Goal: Navigation & Orientation: Find specific page/section

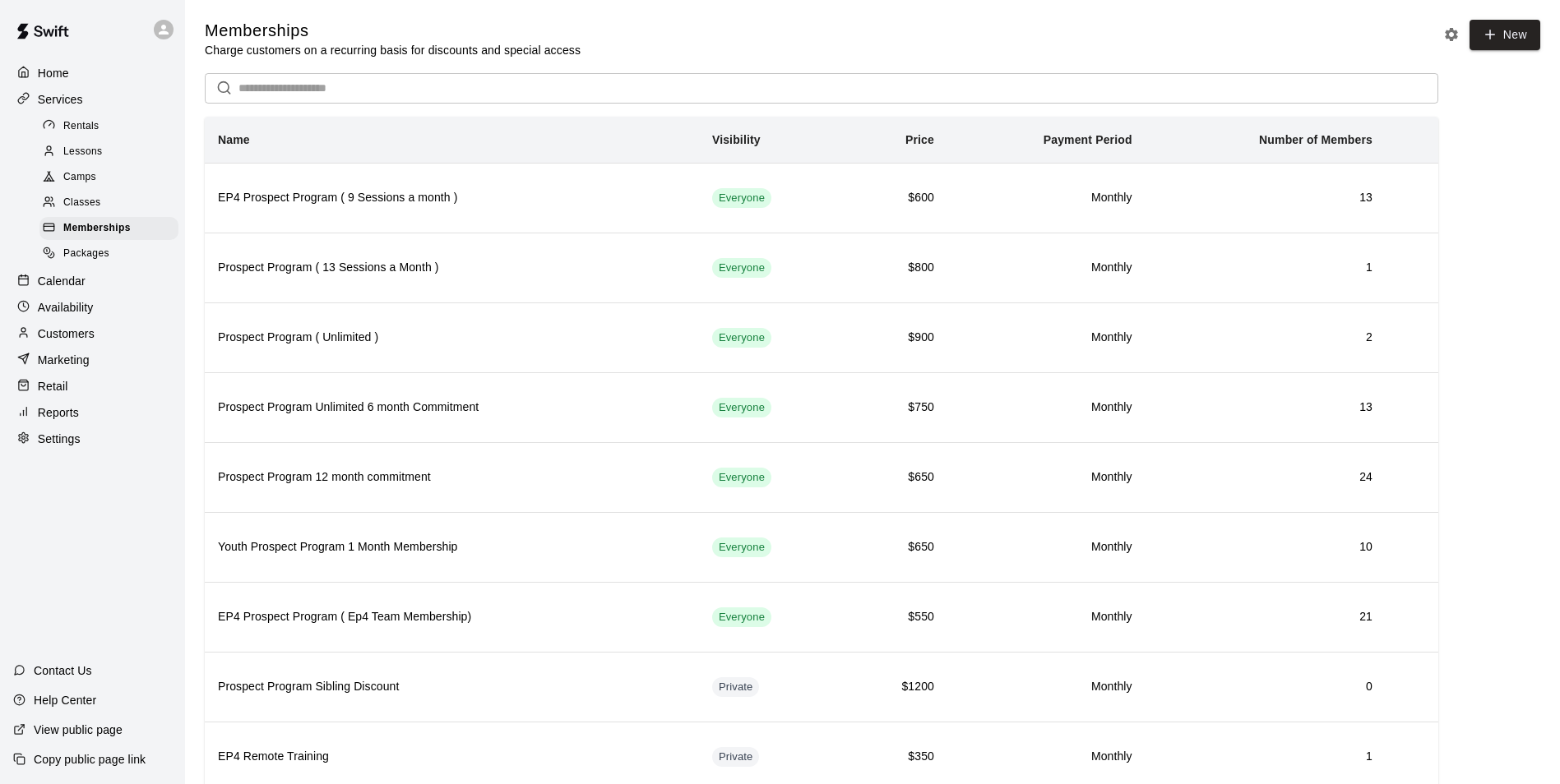
click at [58, 288] on p "Calendar" at bounding box center [62, 280] width 48 height 16
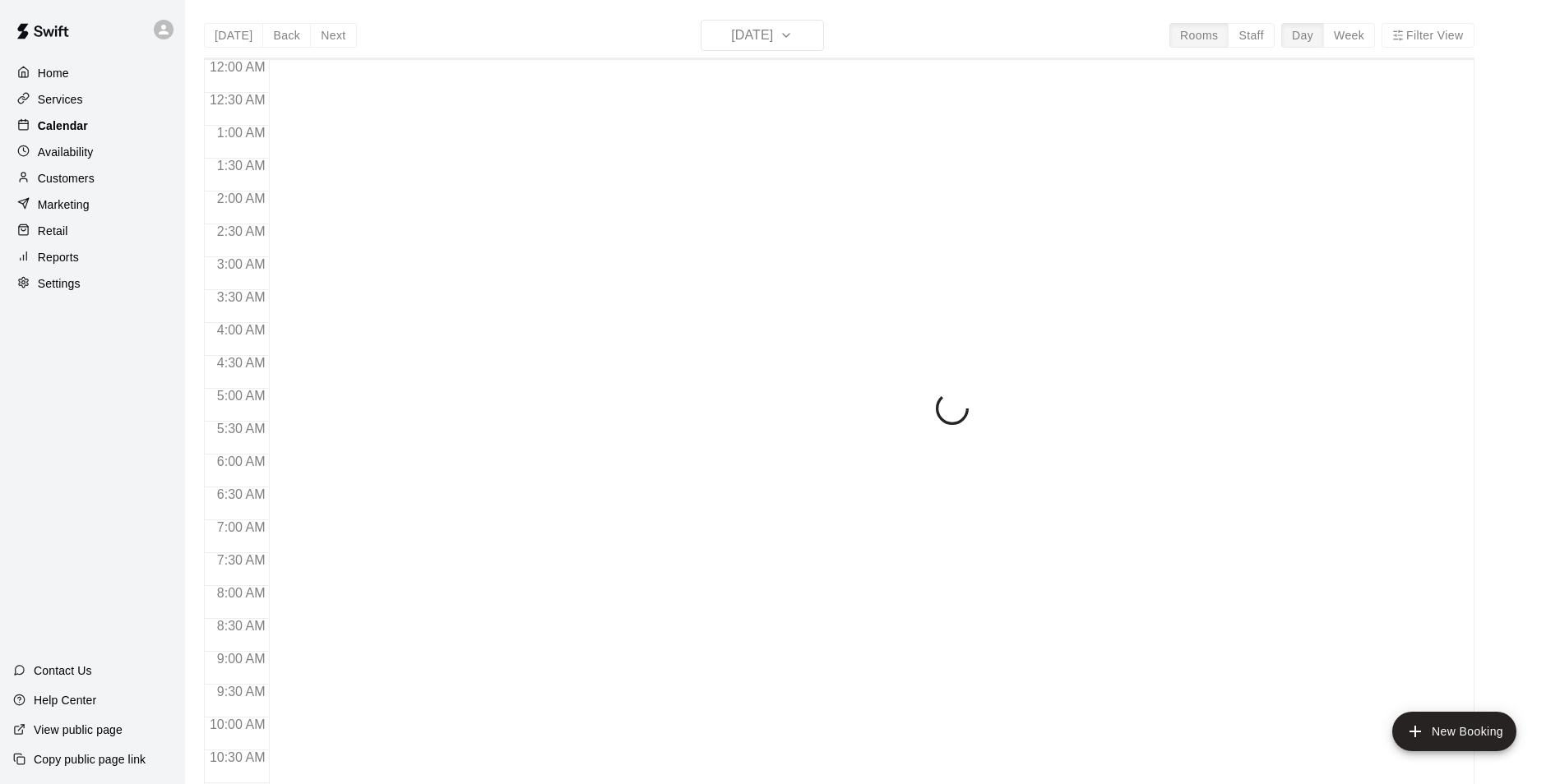
scroll to position [696, 0]
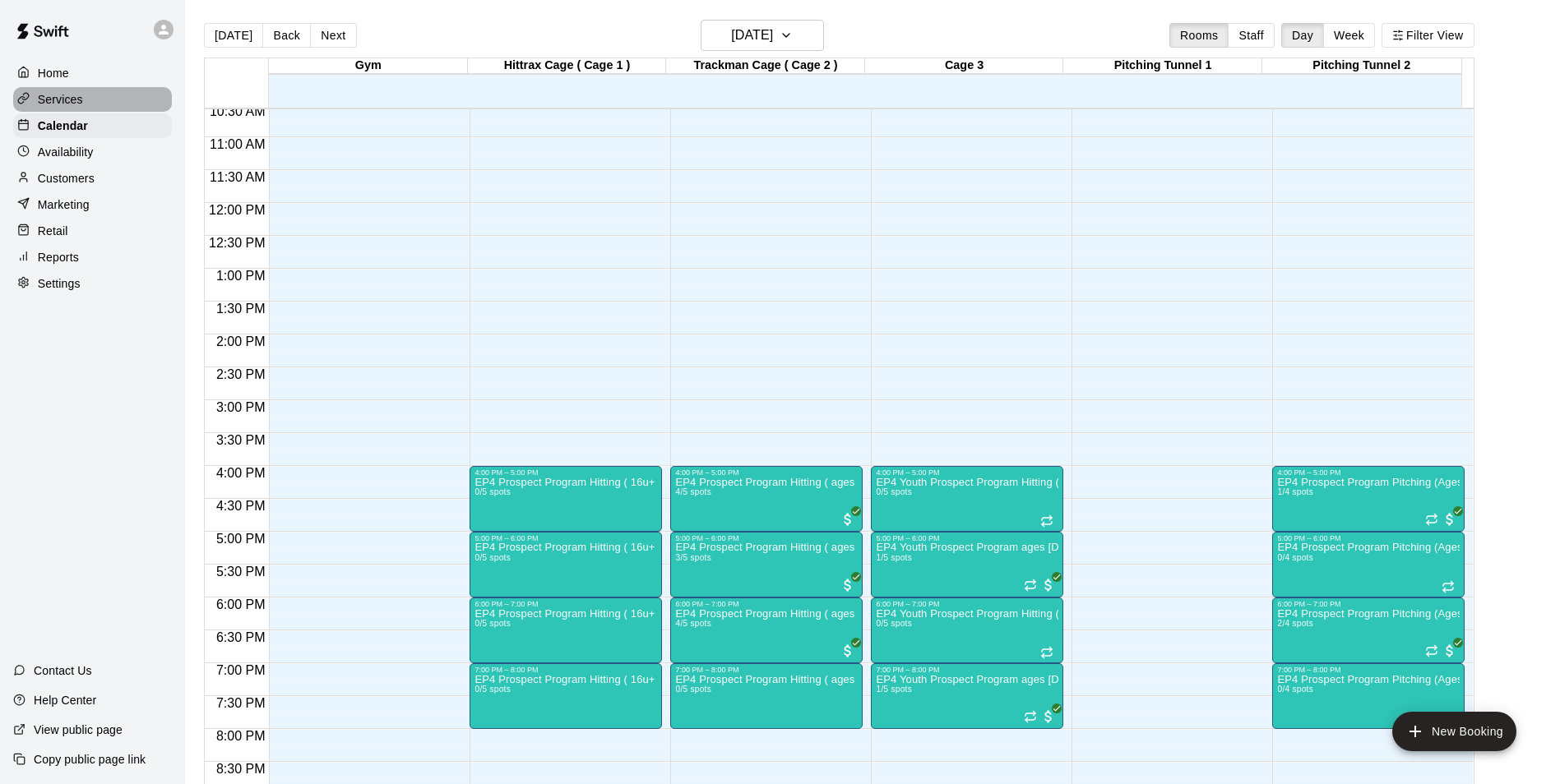
click at [64, 106] on p "Services" at bounding box center [61, 99] width 46 height 16
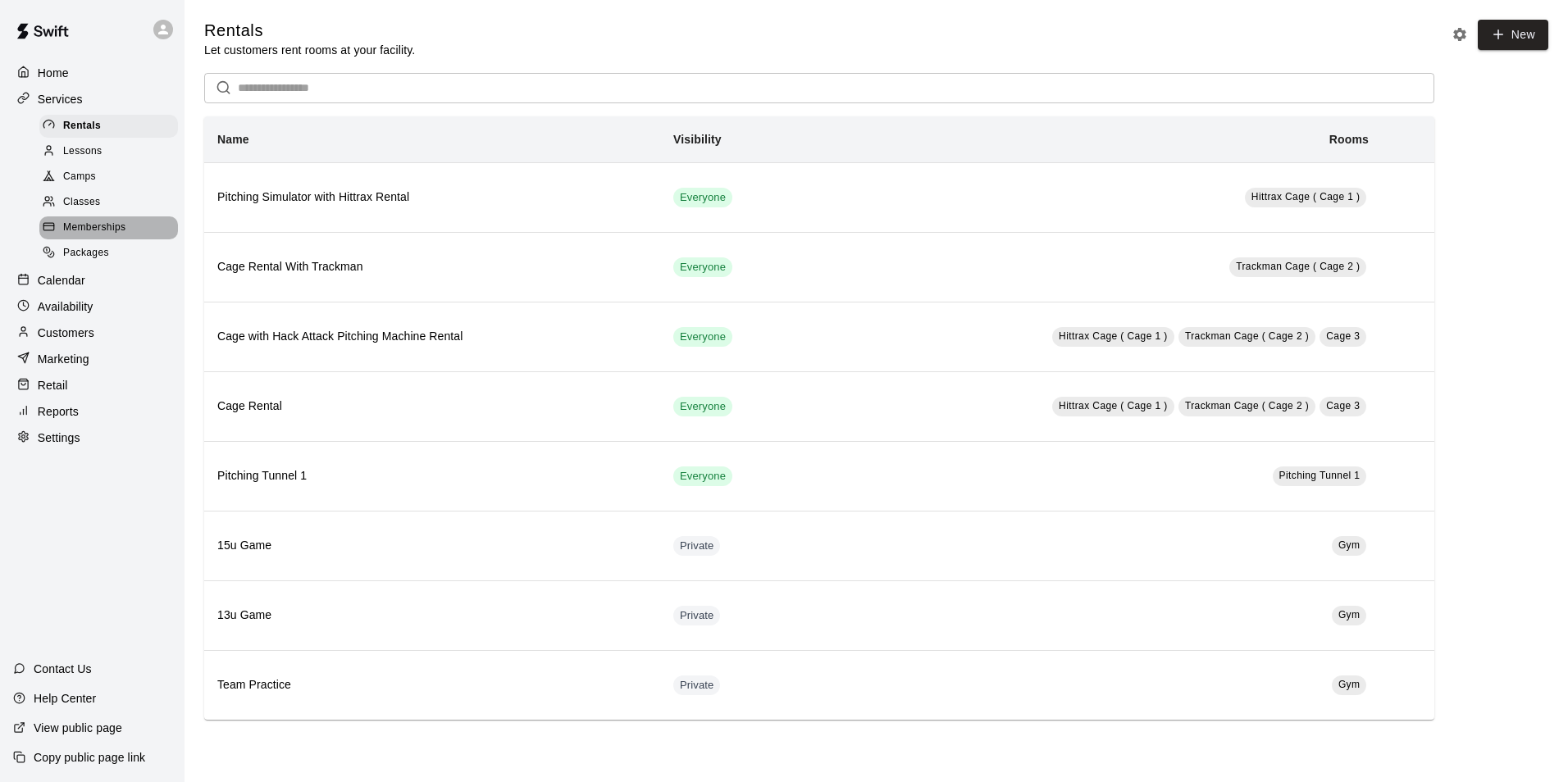
click at [93, 231] on span "Memberships" at bounding box center [95, 227] width 63 height 16
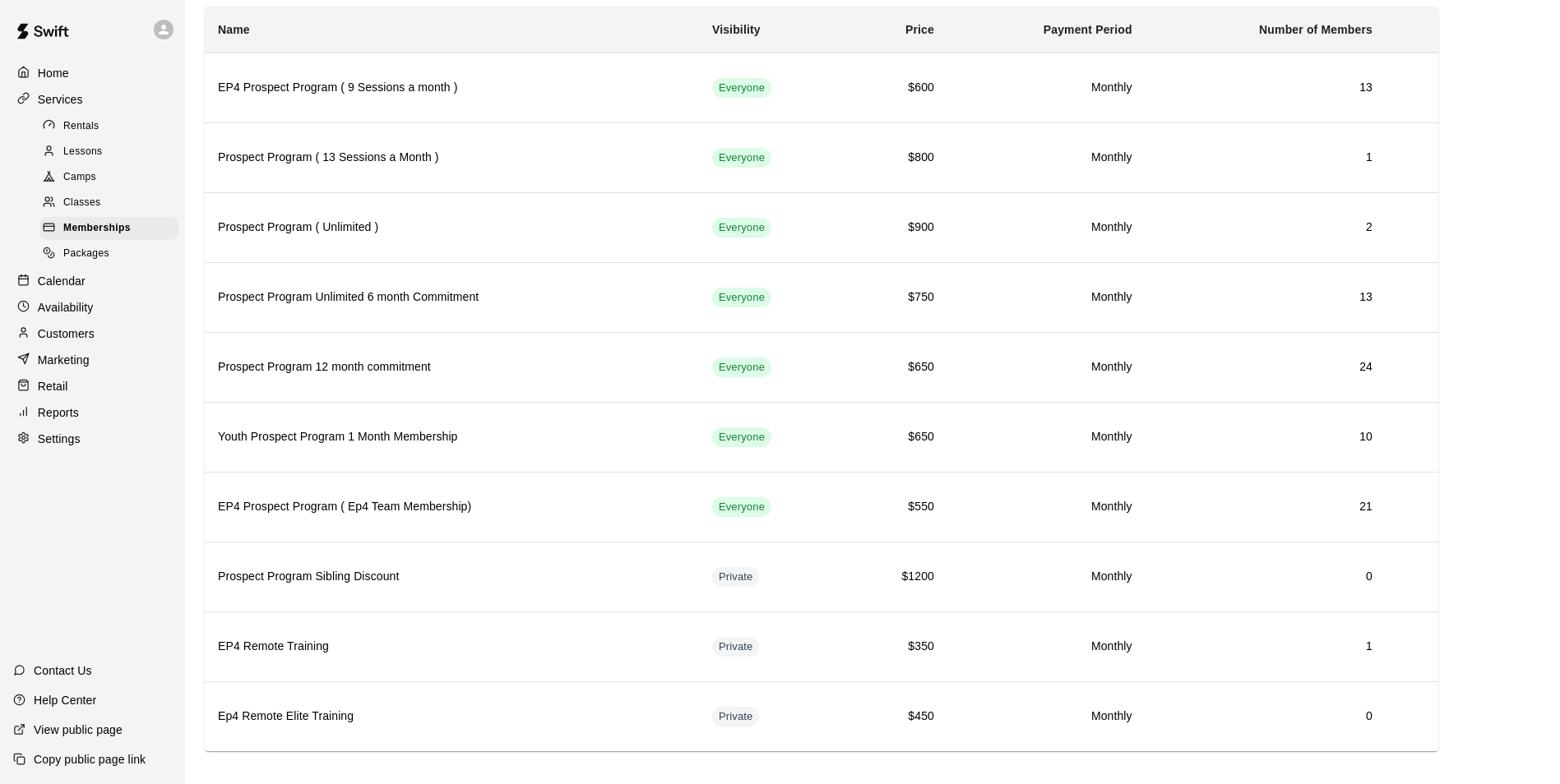
scroll to position [125, 0]
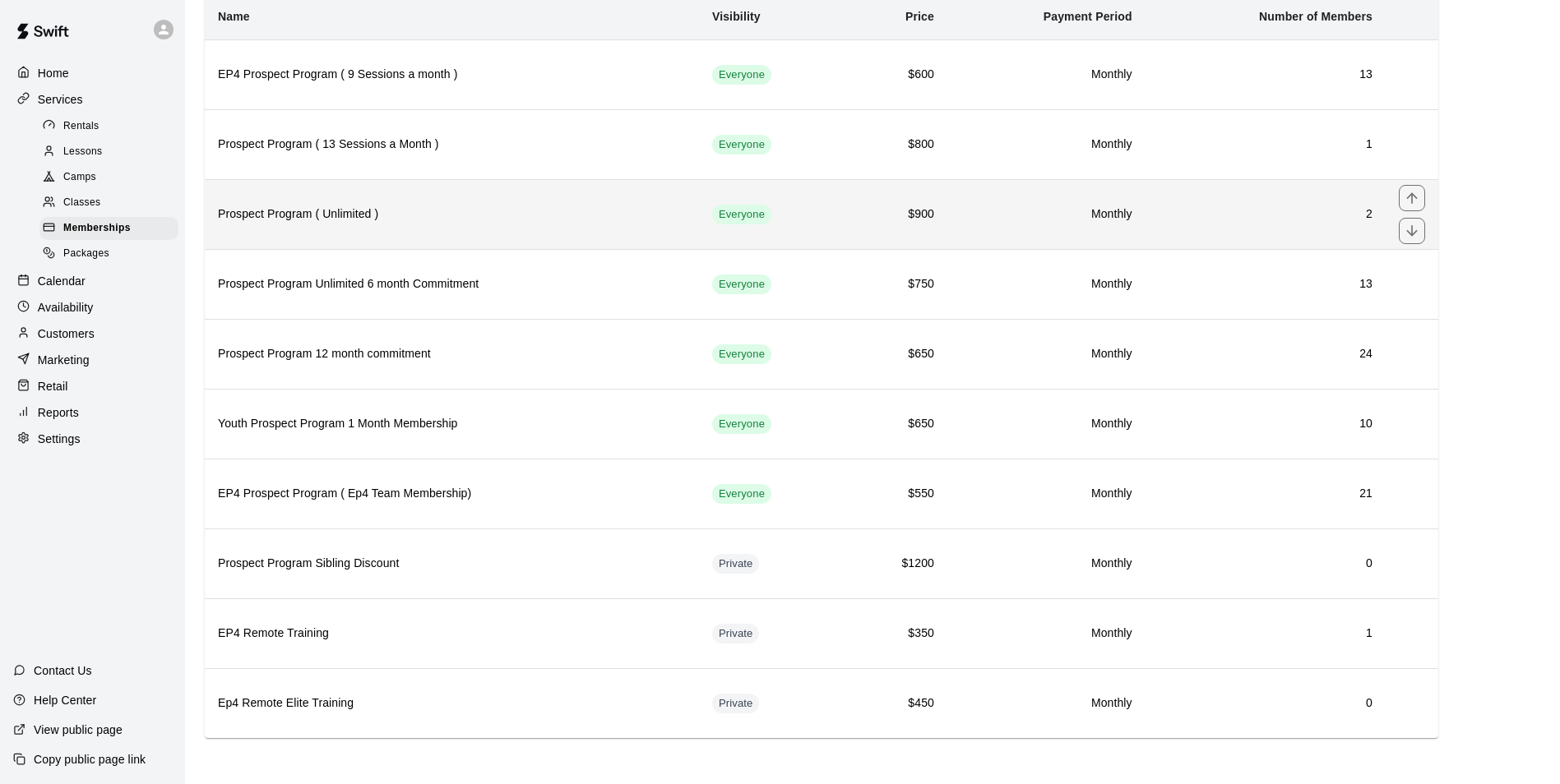
click at [347, 210] on h6 "Prospect Program ( Unlimited )" at bounding box center [452, 214] width 468 height 18
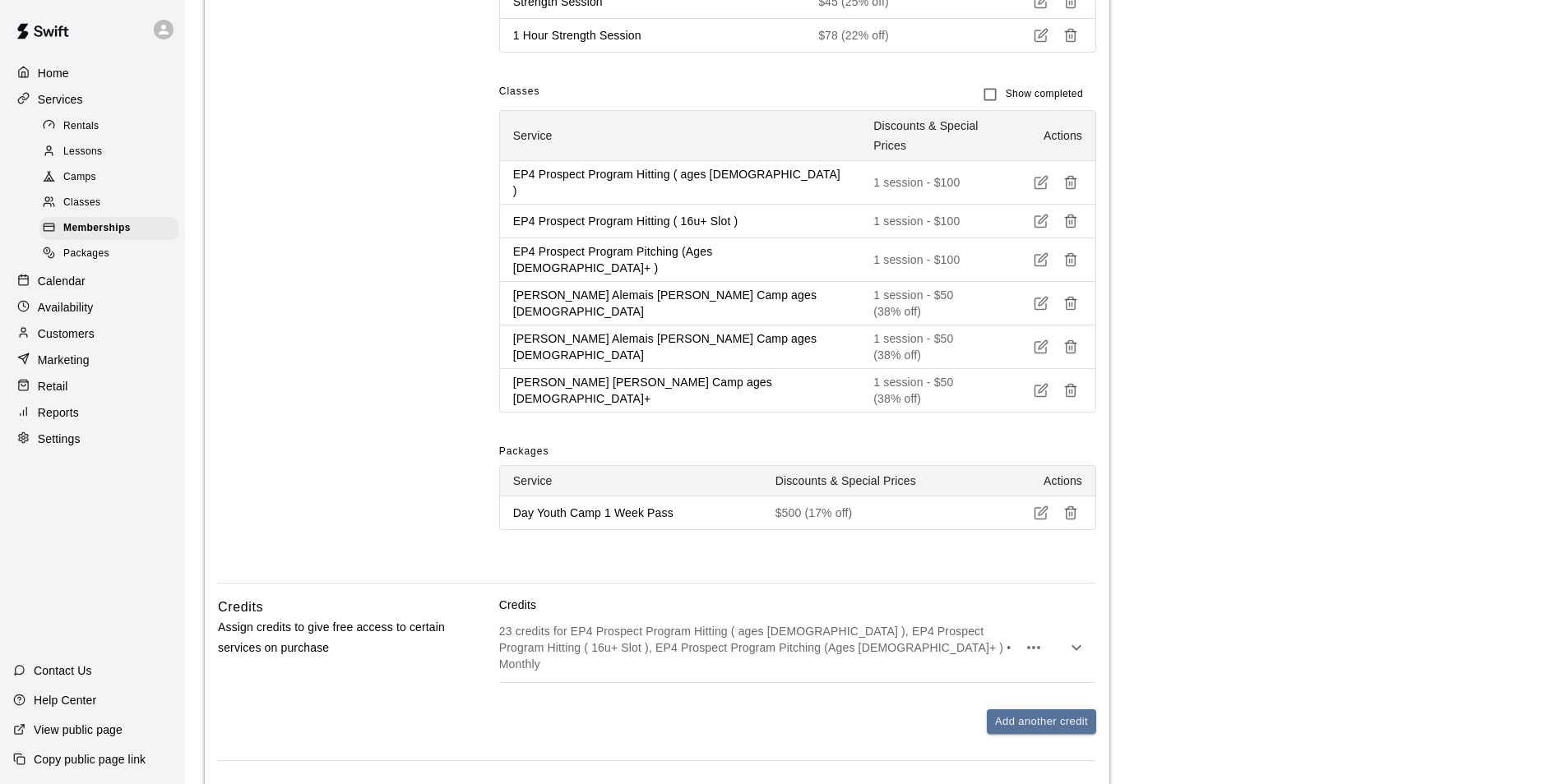
scroll to position [1642, 0]
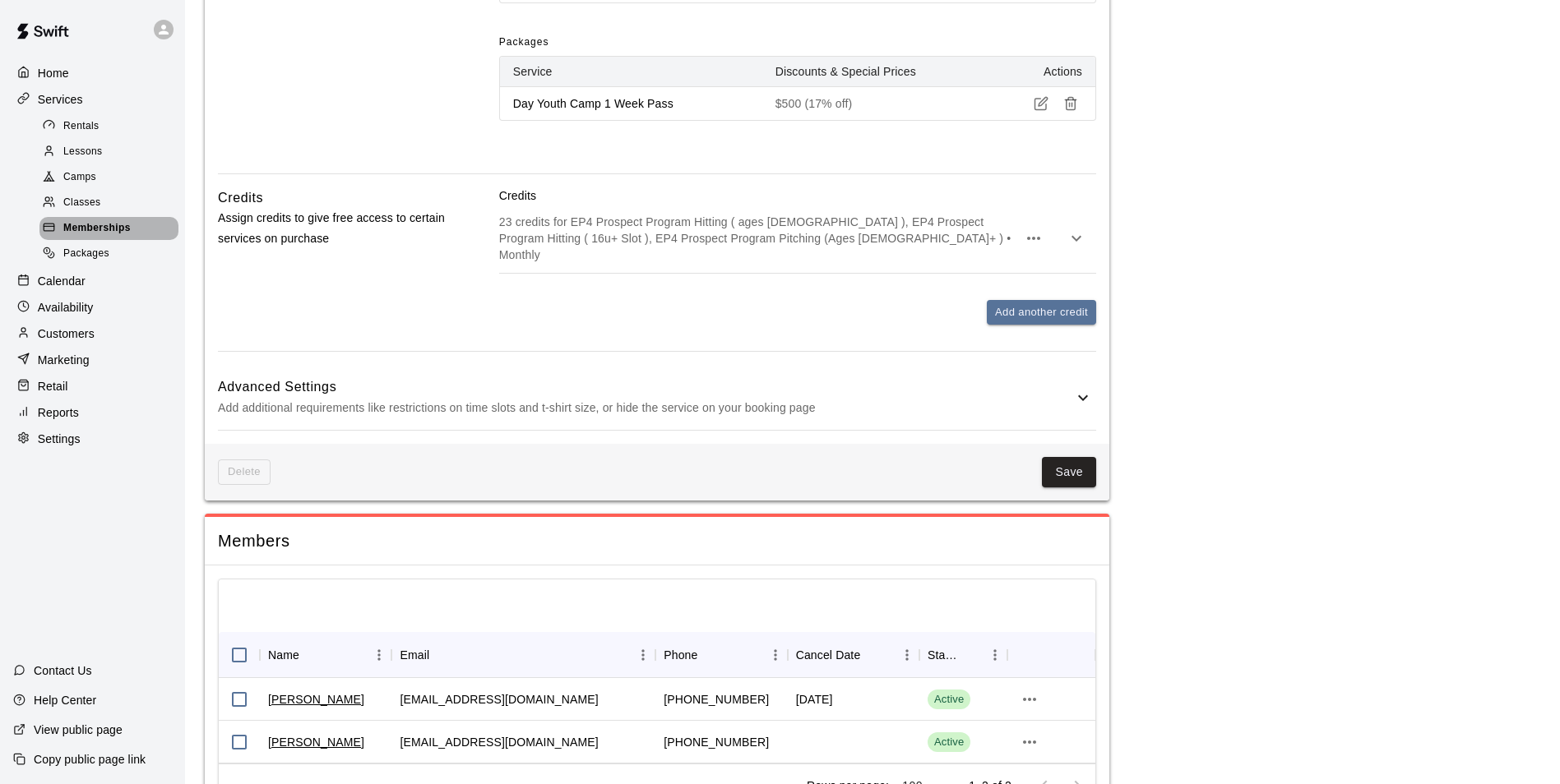
click at [131, 239] on div "Memberships" at bounding box center [109, 228] width 139 height 23
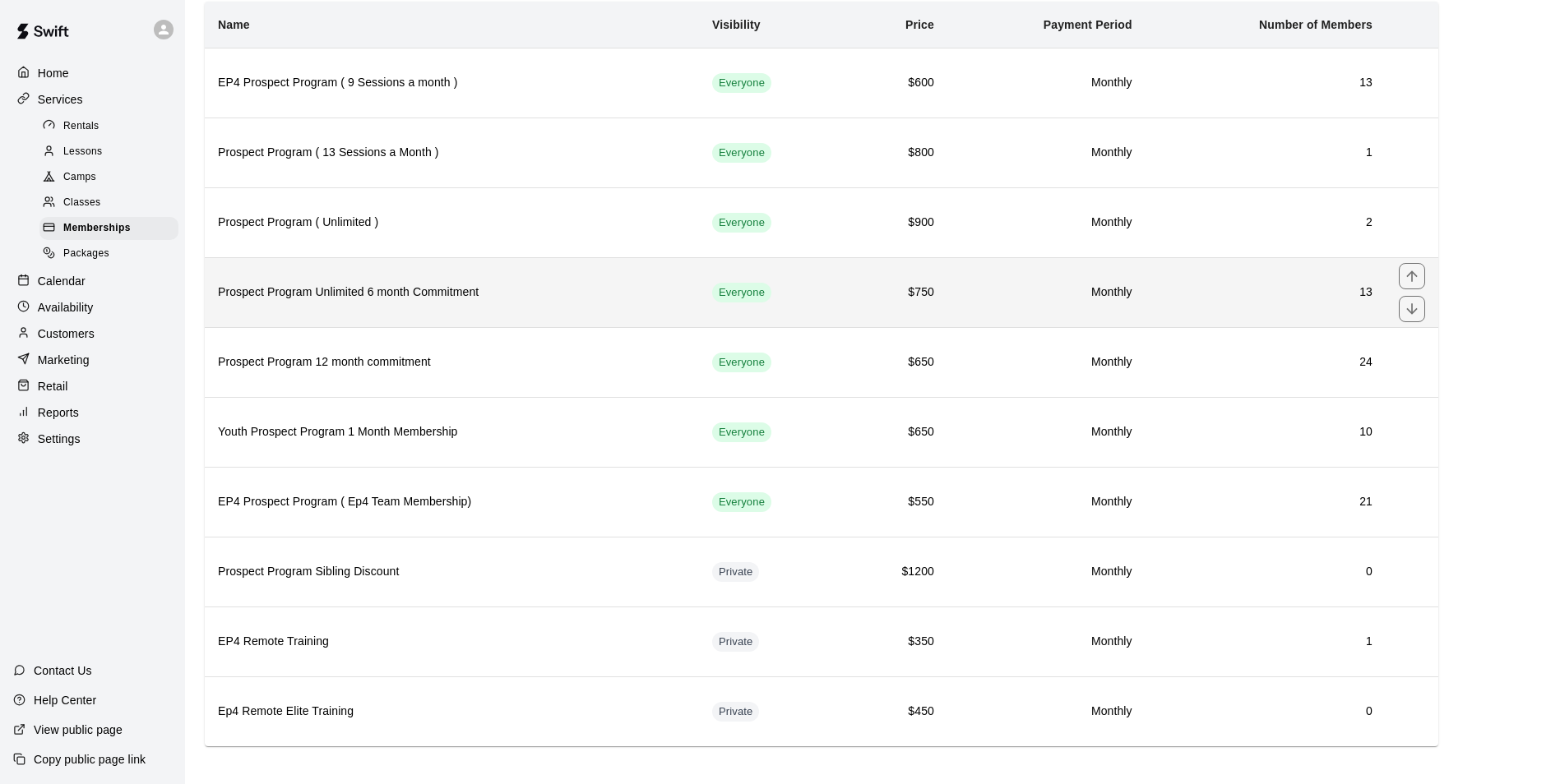
scroll to position [125, 0]
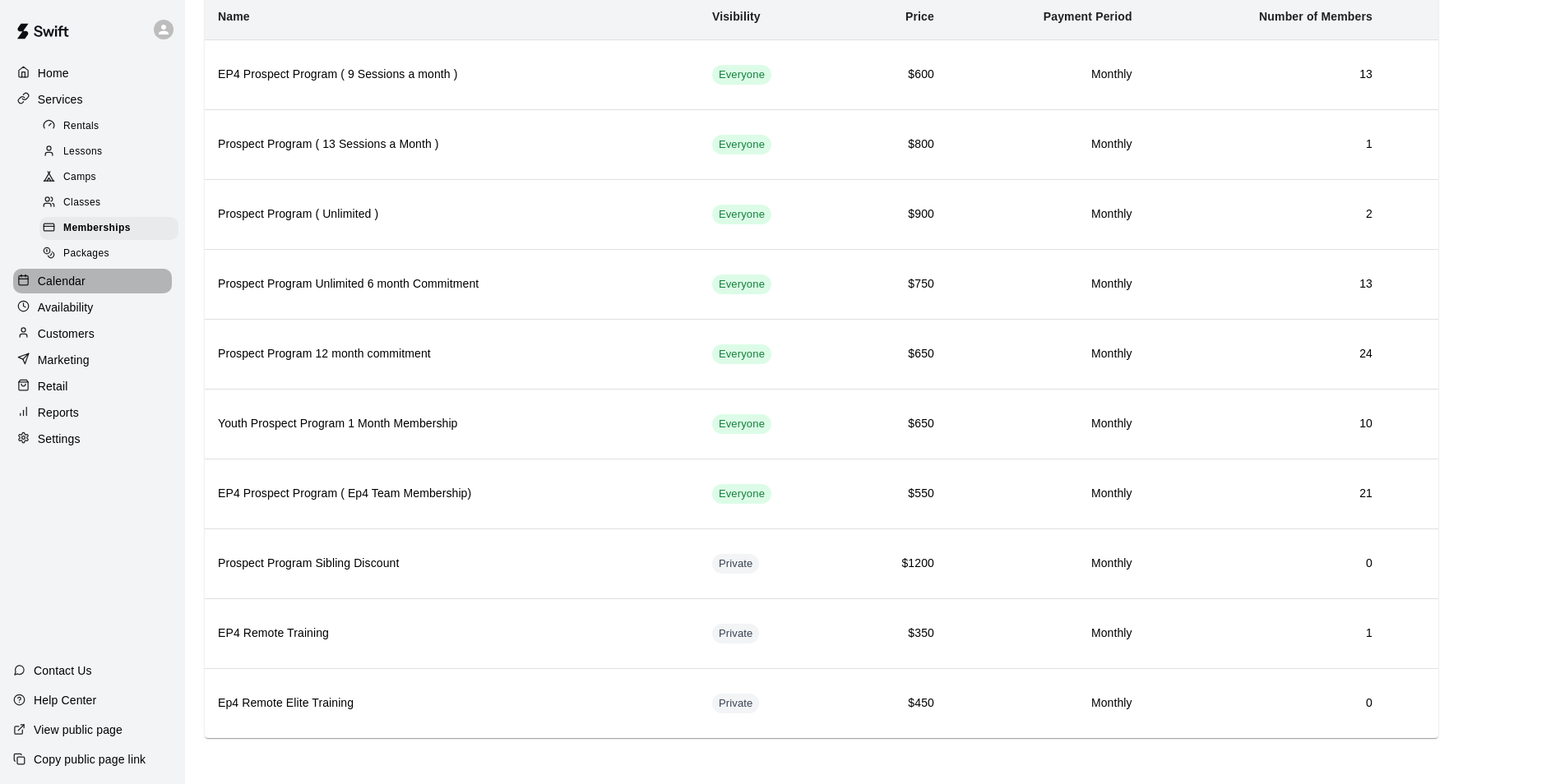
click at [53, 285] on p "Calendar" at bounding box center [62, 280] width 48 height 16
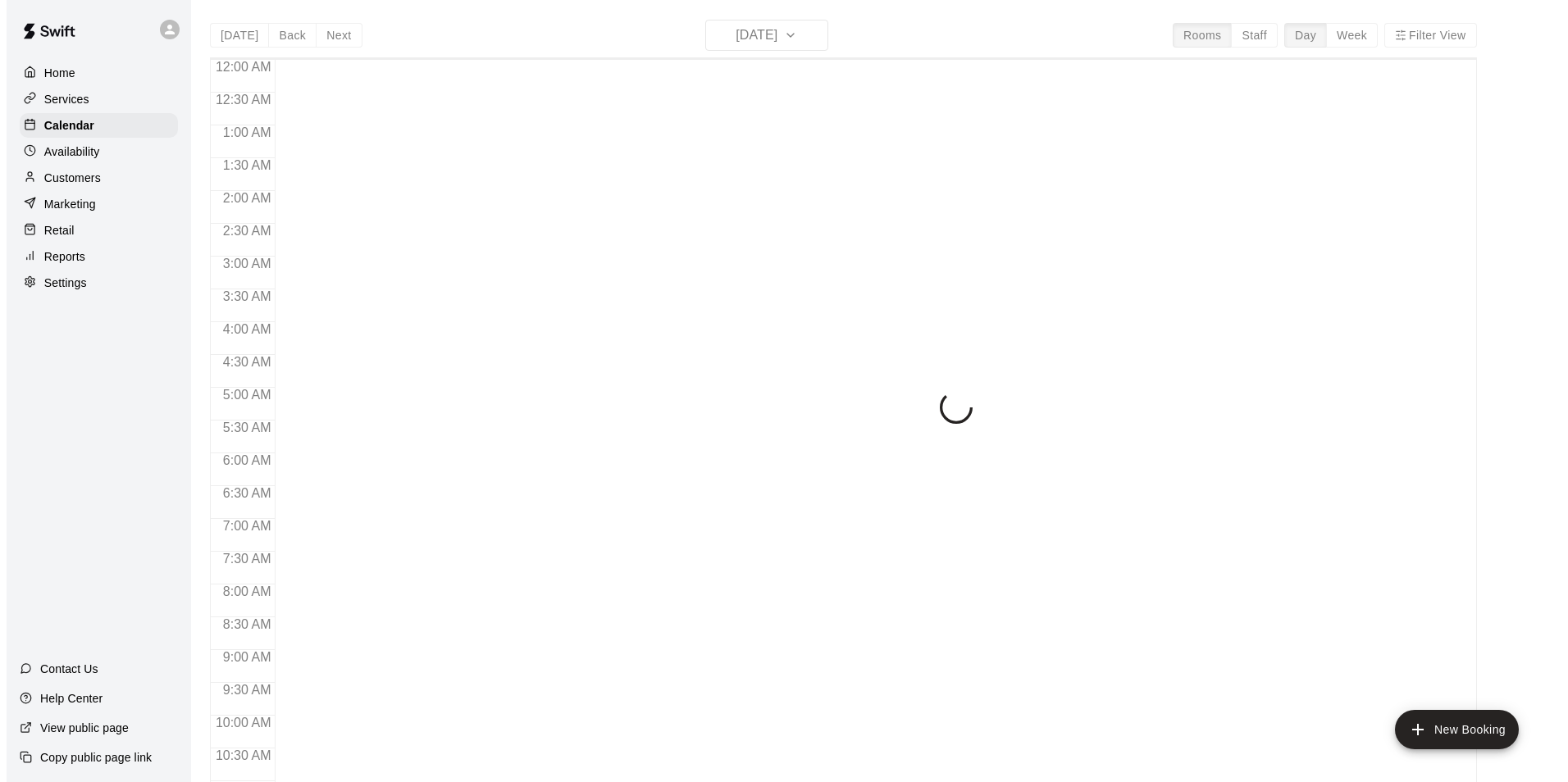
scroll to position [700, 0]
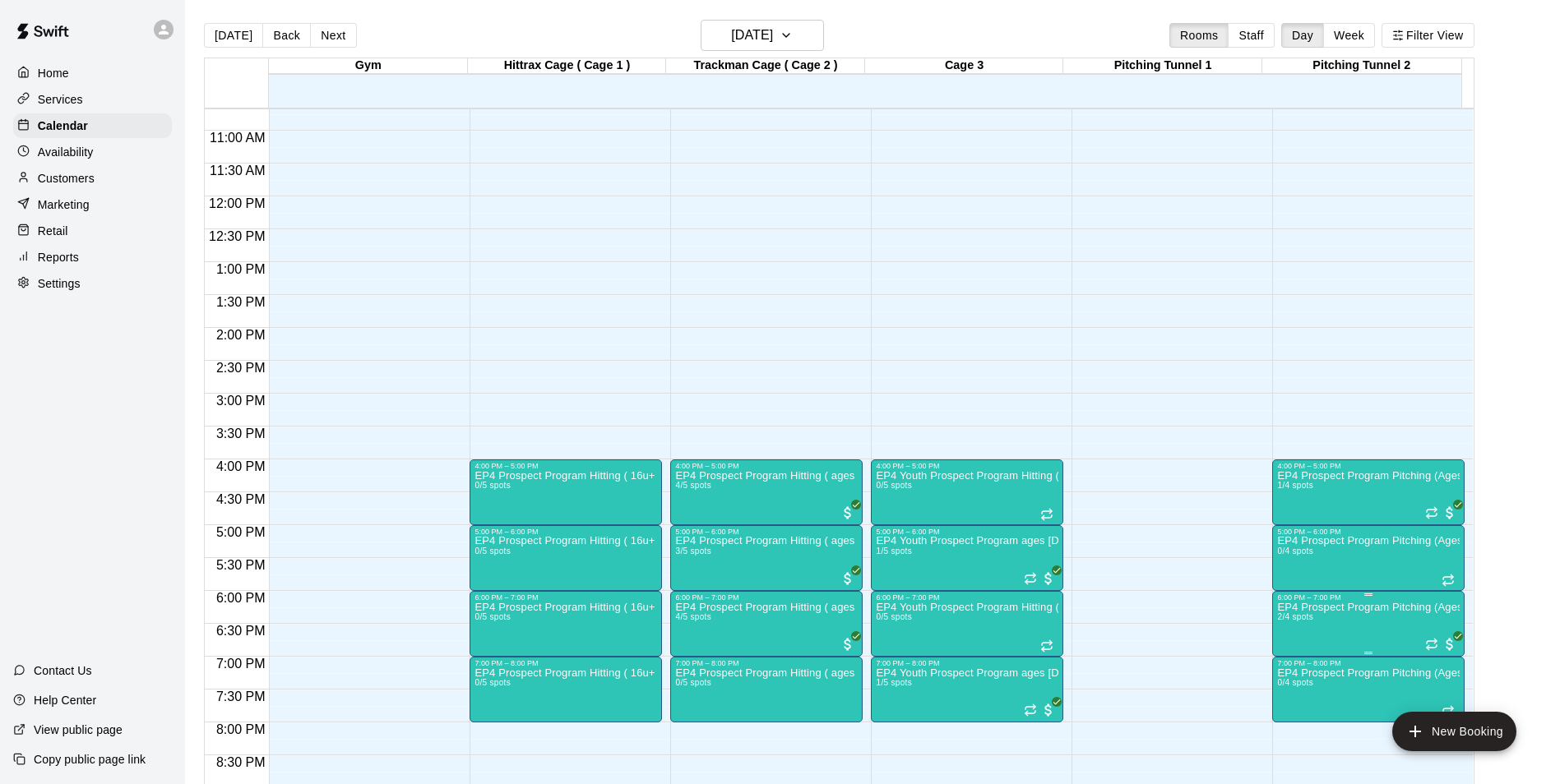
click at [1286, 659] on img "edit" at bounding box center [1292, 660] width 19 height 19
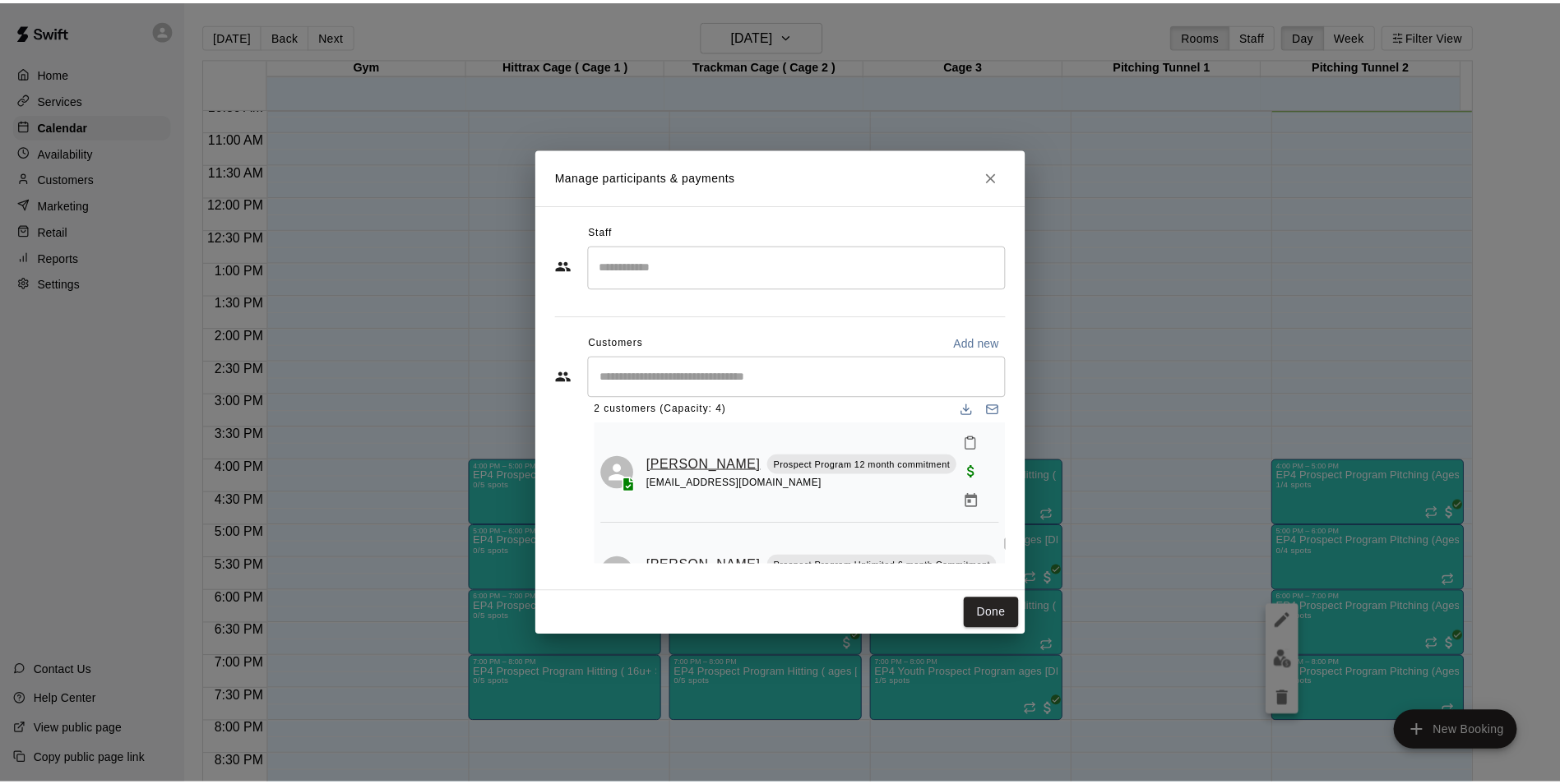
scroll to position [33, 0]
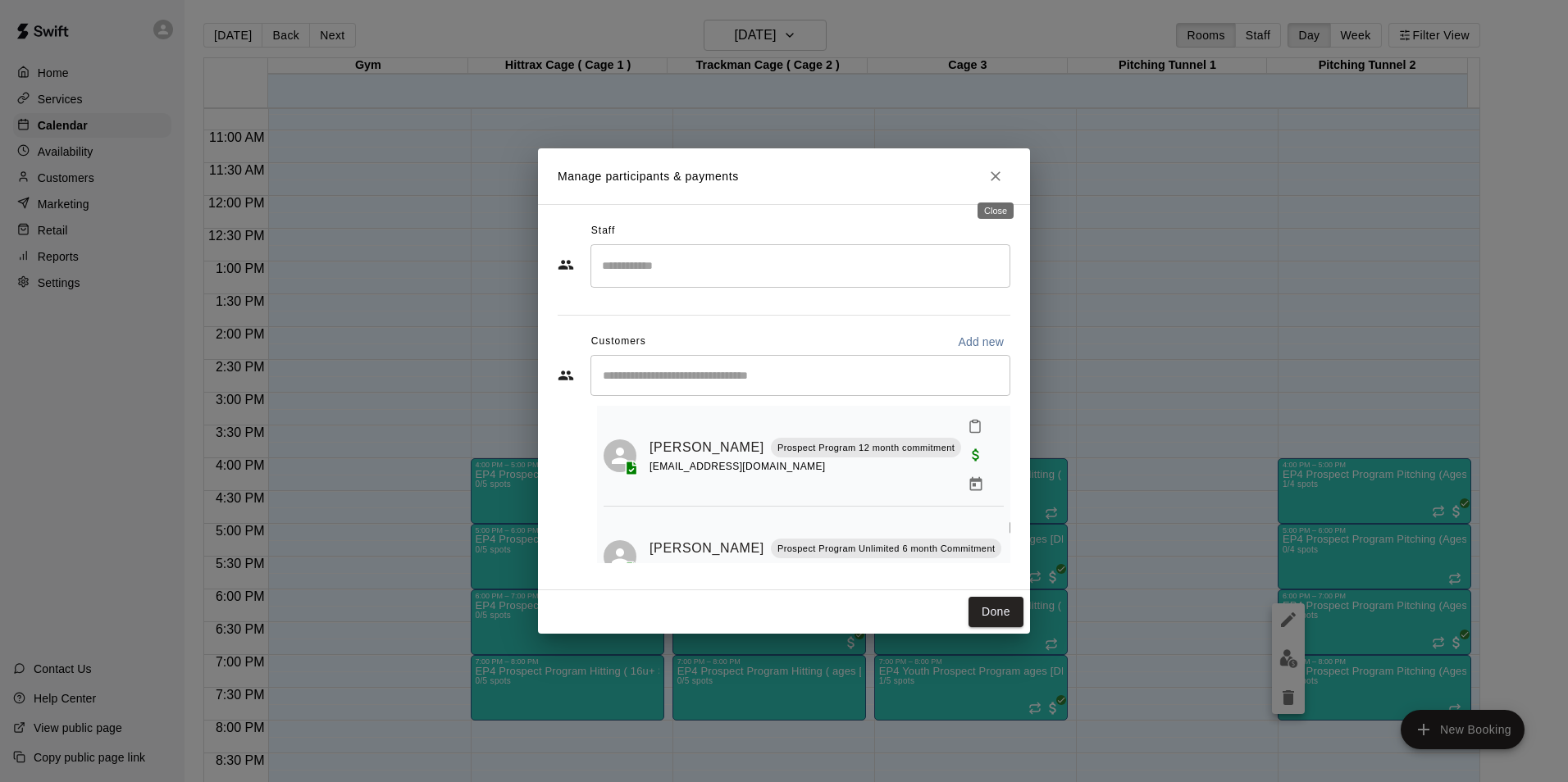
click at [992, 173] on icon "Close" at bounding box center [994, 175] width 16 height 16
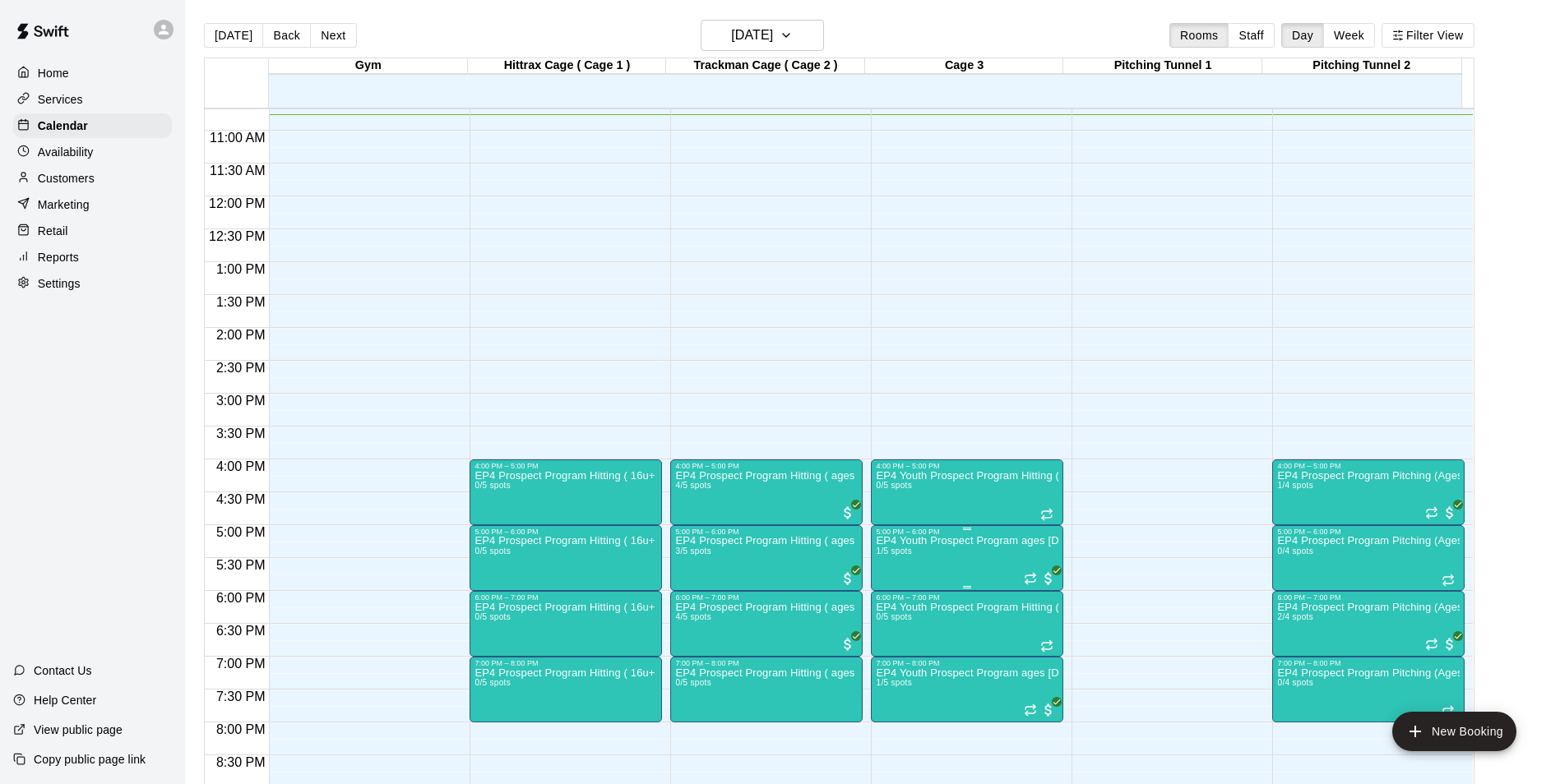
click at [889, 592] on img "edit" at bounding box center [891, 595] width 19 height 19
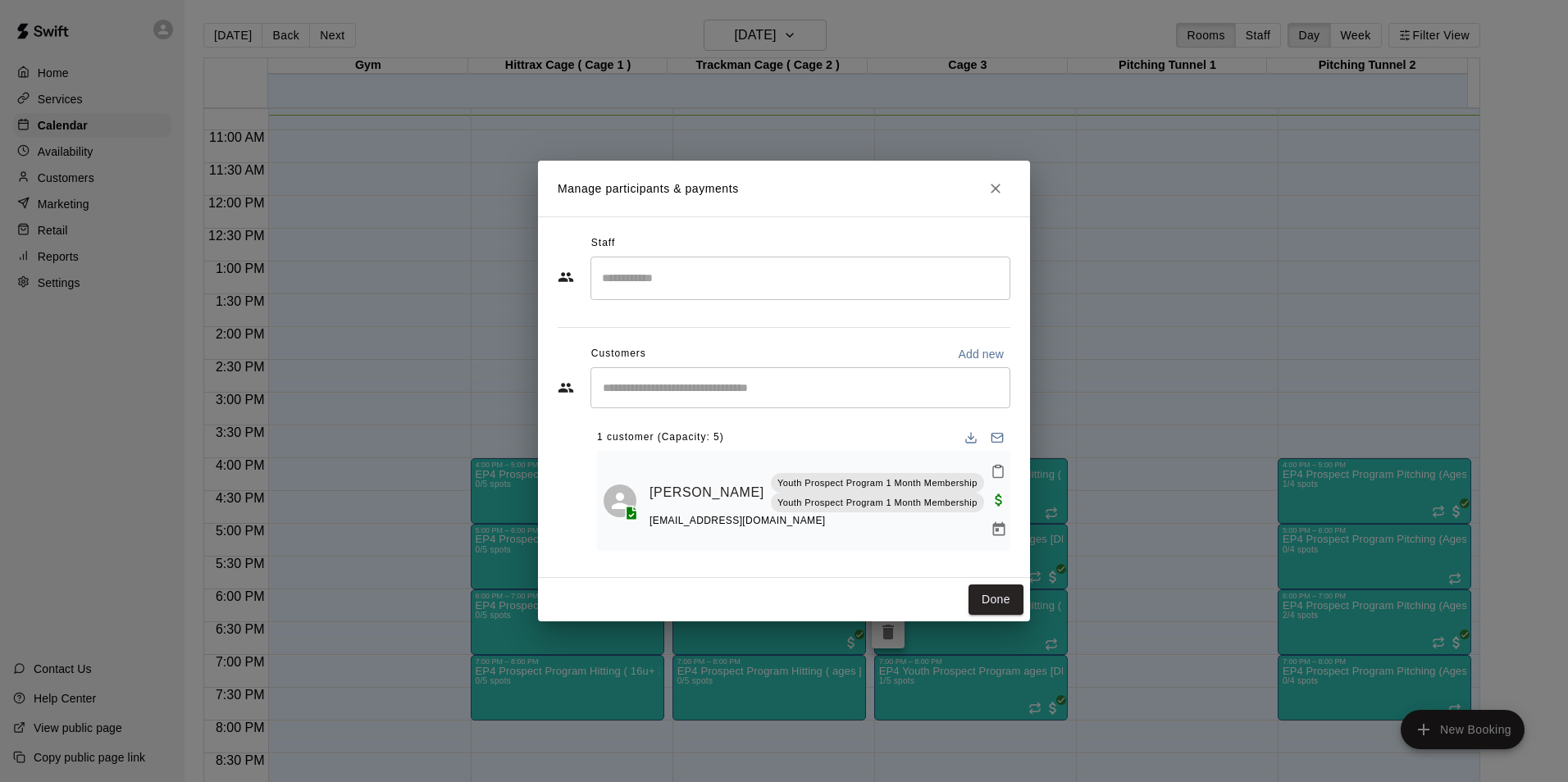
click at [990, 190] on icon "Close" at bounding box center [994, 188] width 16 height 16
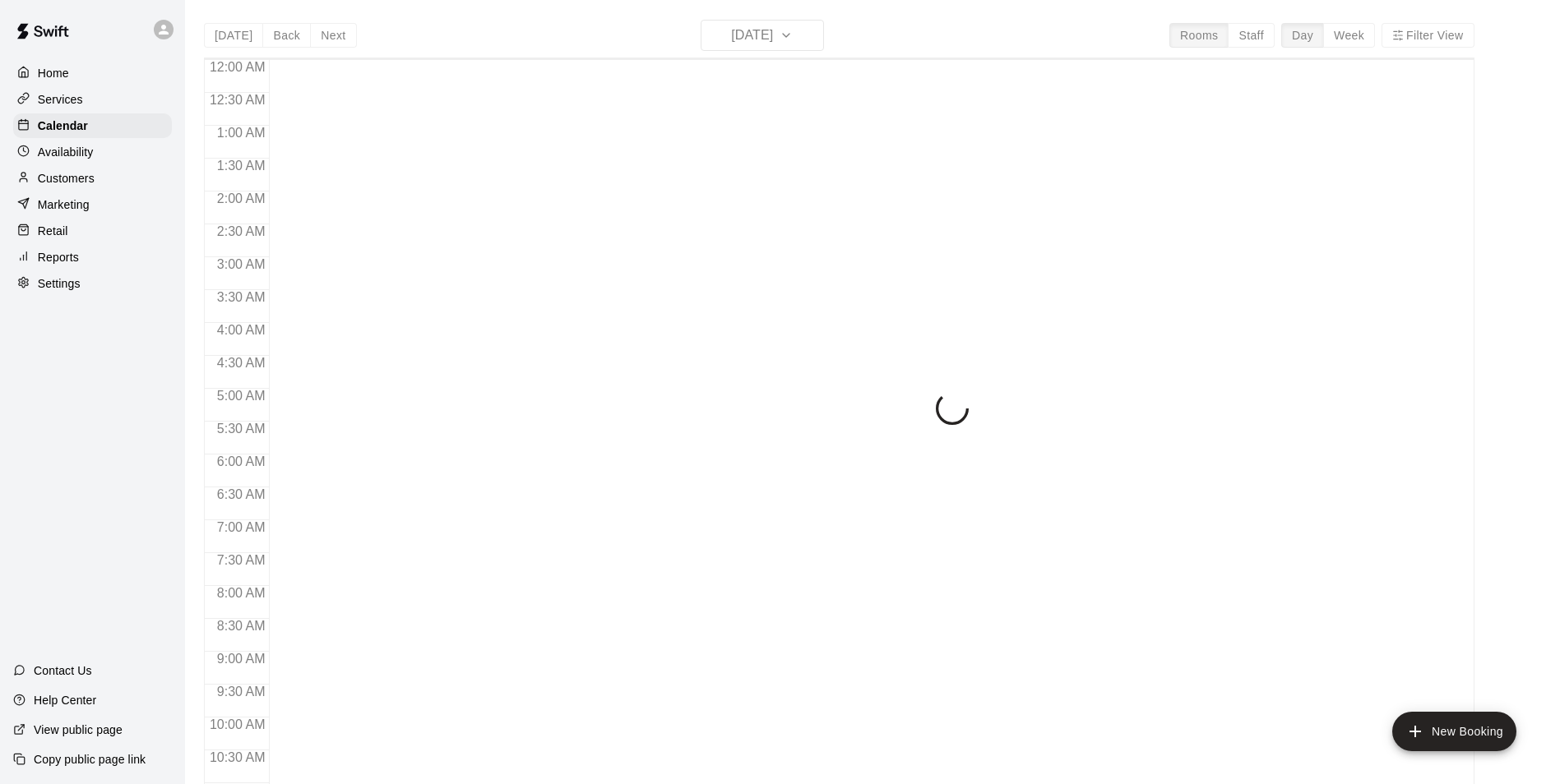
scroll to position [764, 0]
